Goal: Transaction & Acquisition: Purchase product/service

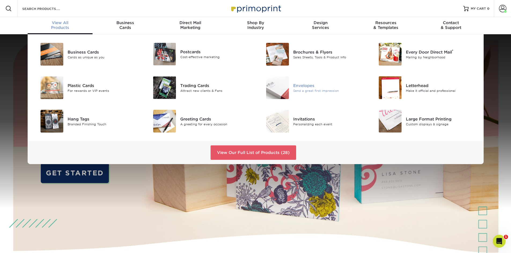
click at [286, 90] on img at bounding box center [277, 87] width 23 height 23
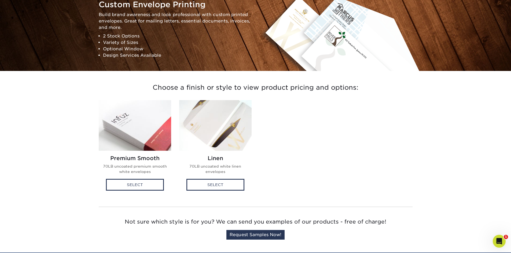
scroll to position [72, 0]
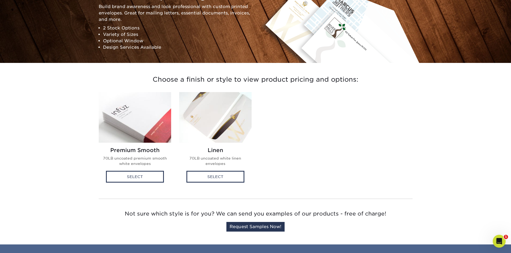
click at [142, 127] on img at bounding box center [135, 117] width 72 height 51
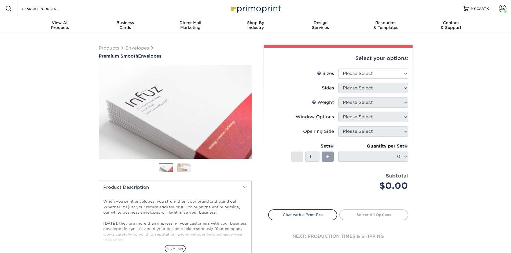
click at [360, 68] on div "Select your options:" at bounding box center [338, 58] width 140 height 20
click at [359, 72] on select "Please Select 8.875" x 3.875" 4.125" x 9.5" 5.25" x 7.25" 9" x 12"" at bounding box center [373, 74] width 70 height 10
click at [338, 69] on select "Please Select 8.875" x 3.875" 4.125" x 9.5" 5.25" x 7.25" 9" x 12"" at bounding box center [373, 74] width 70 height 10
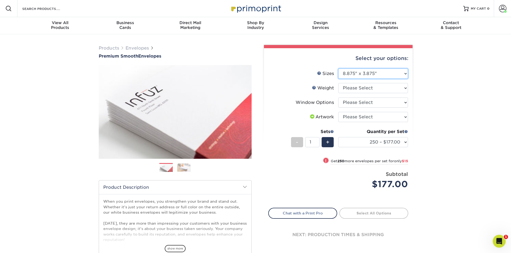
click at [372, 73] on select "Please Select 8.875" x 3.875" 4.125" x 9.5" 5.25" x 7.25" 9" x 12"" at bounding box center [373, 74] width 70 height 10
select select "4.12x9.50"
click at [338, 69] on select "Please Select 8.875" x 3.875" 4.125" x 9.5" 5.25" x 7.25" 9" x 12"" at bounding box center [373, 74] width 70 height 10
select select "-1"
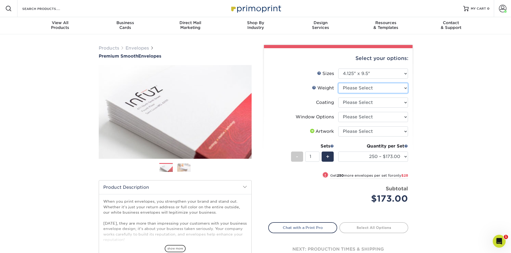
click at [379, 89] on select "Please Select 70LB" at bounding box center [373, 88] width 70 height 10
select select "70LB"
click at [338, 83] on select "Please Select 70LB" at bounding box center [373, 88] width 70 height 10
click at [380, 103] on select at bounding box center [373, 103] width 70 height 10
select select "3e7618de-abca-4bda-9f97-8b9129e913d8"
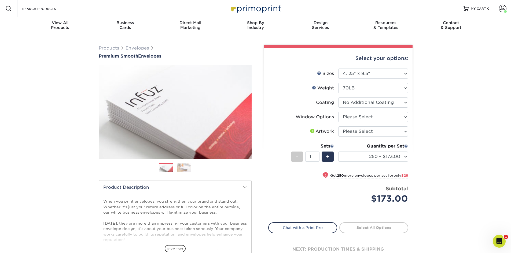
click at [338, 98] on select at bounding box center [373, 103] width 70 height 10
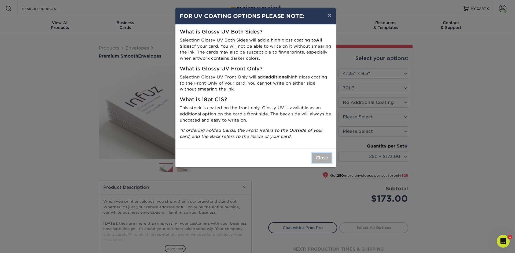
click at [323, 157] on button "Close" at bounding box center [321, 158] width 19 height 10
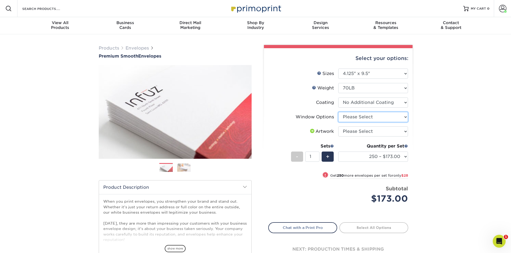
click at [346, 117] on select "Please Select No Window Window (Left Side)" at bounding box center [373, 117] width 70 height 10
select select "1f9e9f9f-4237-4243-ba79-49052844f6e6"
click at [338, 112] on select "Please Select No Window Window (Left Side)" at bounding box center [373, 117] width 70 height 10
click at [356, 133] on select "Please Select I will upload files I need a design - $50" at bounding box center [373, 132] width 70 height 10
select select "upload"
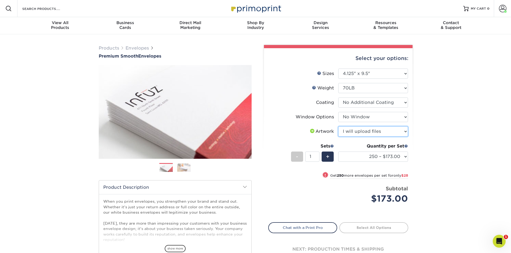
click at [338, 127] on select "Please Select I will upload files I need a design - $50" at bounding box center [373, 132] width 70 height 10
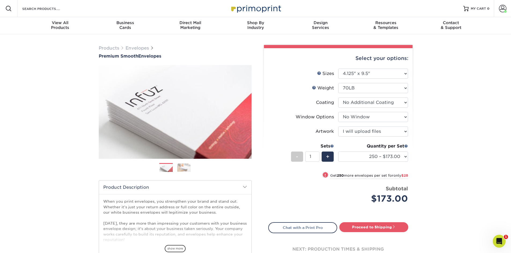
click at [403, 175] on span "$28" at bounding box center [404, 176] width 7 height 4
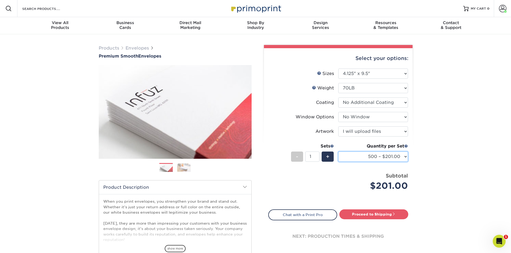
click at [402, 158] on select "250 – $173.00 500 – $201.00 1000 – $251.00 2500 – $388.00 5000 – $566.00 10000 …" at bounding box center [373, 157] width 70 height 10
click at [338, 152] on select "250 – $173.00 500 – $201.00 1000 – $251.00 2500 – $388.00 5000 – $566.00 10000 …" at bounding box center [373, 157] width 70 height 10
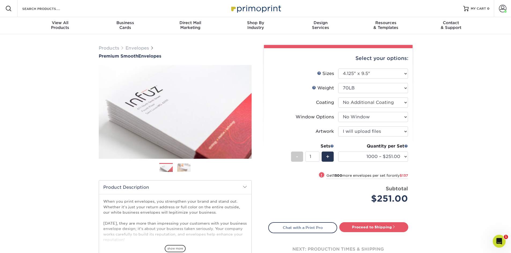
click at [403, 176] on span "$137" at bounding box center [404, 176] width 8 height 4
select select "2500 – $388.00"
